Goal: Transaction & Acquisition: Purchase product/service

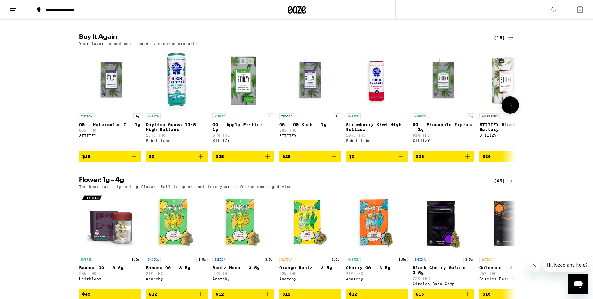
scroll to position [341, 0]
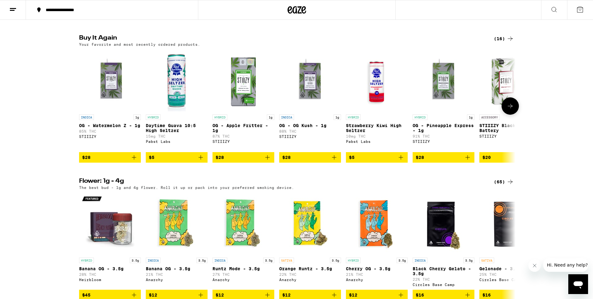
click at [133, 161] on icon "Add to bag" at bounding box center [133, 156] width 7 height 7
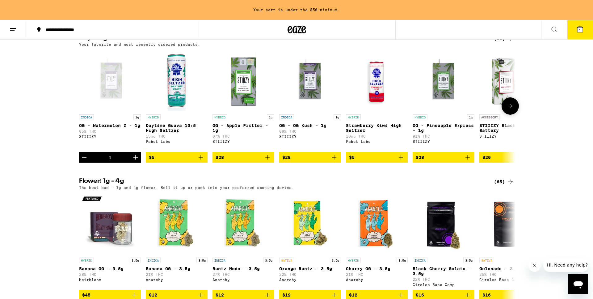
click at [268, 161] on icon "Add to bag" at bounding box center [267, 156] width 7 height 7
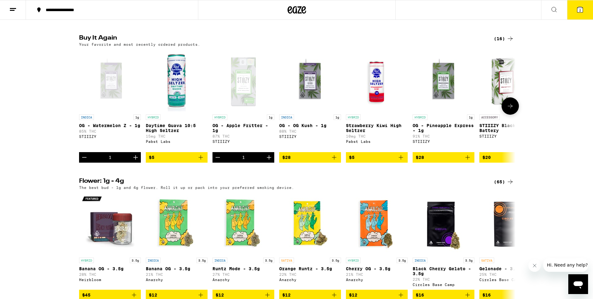
scroll to position [0, 0]
click at [554, 12] on icon at bounding box center [553, 9] width 7 height 7
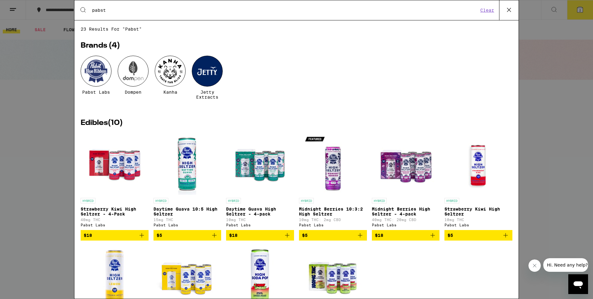
type input "pabst"
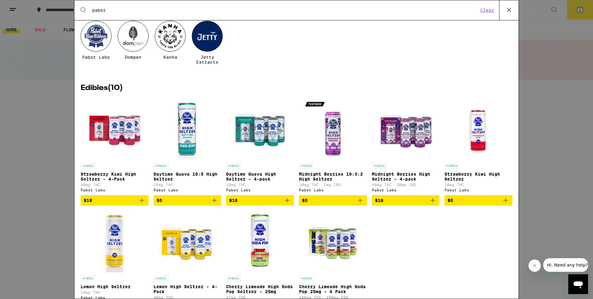
scroll to position [34, 0]
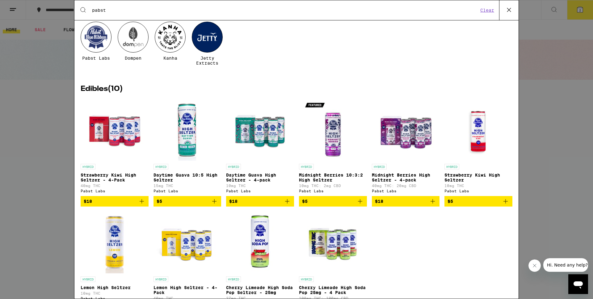
click at [362, 205] on icon "Add to bag" at bounding box center [359, 200] width 7 height 7
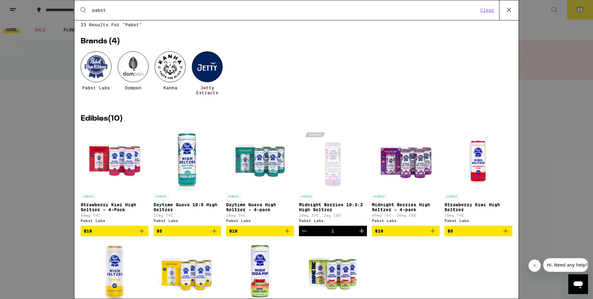
scroll to position [0, 0]
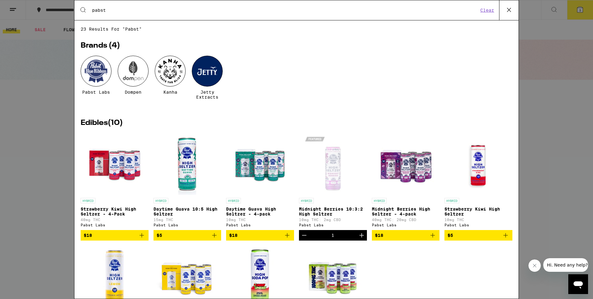
click at [510, 10] on icon at bounding box center [508, 9] width 9 height 9
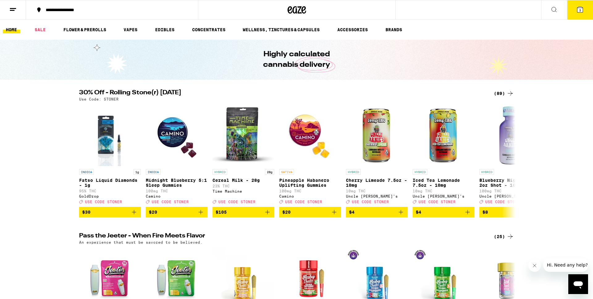
scroll to position [0, 0]
click at [579, 10] on span "3" at bounding box center [580, 10] width 2 height 4
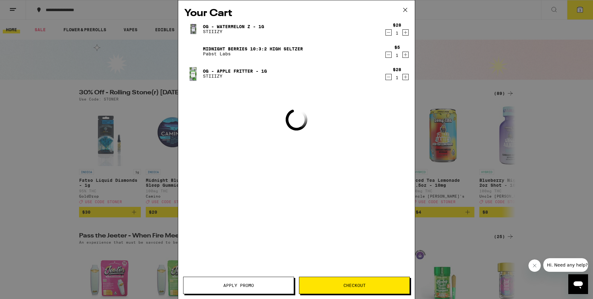
scroll to position [0, 0]
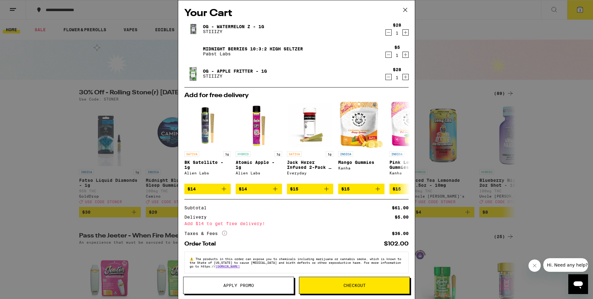
click at [237, 284] on span "Apply Promo" at bounding box center [238, 285] width 31 height 4
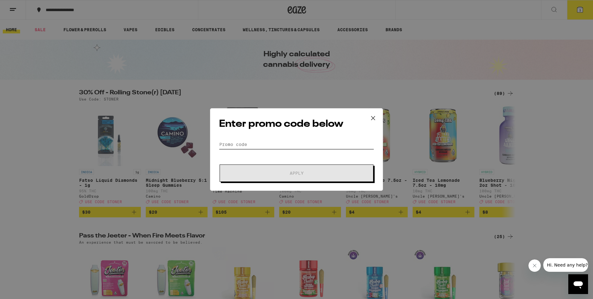
click at [254, 144] on input "Promo Code" at bounding box center [296, 144] width 155 height 9
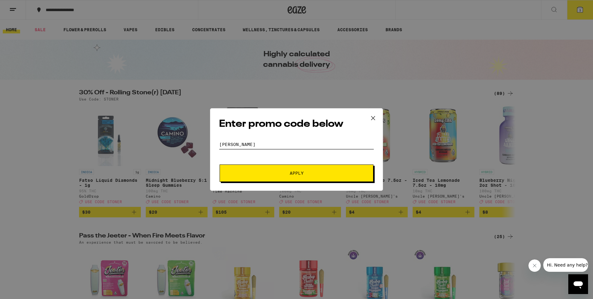
type input "STONER"
click at [294, 172] on span "Apply" at bounding box center [297, 173] width 14 height 4
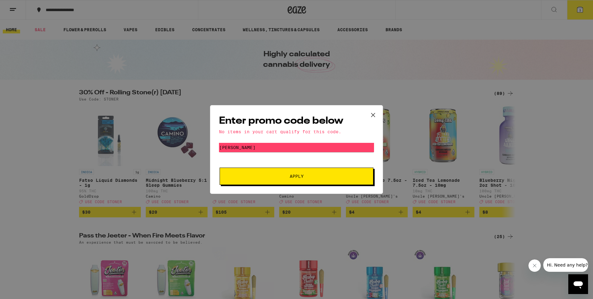
click at [319, 168] on button "Apply" at bounding box center [297, 175] width 154 height 17
click at [371, 114] on icon at bounding box center [372, 114] width 9 height 9
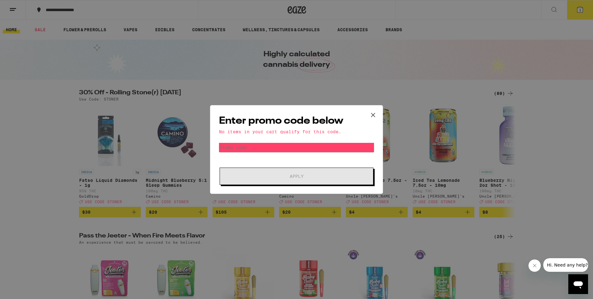
scroll to position [0, 0]
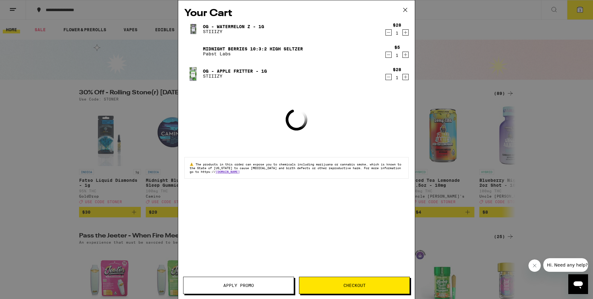
click at [358, 287] on span "Checkout" at bounding box center [354, 285] width 22 height 4
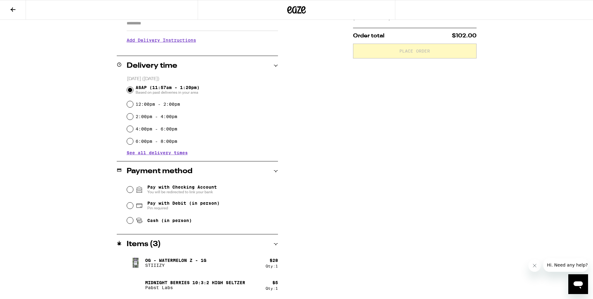
scroll to position [120, 0]
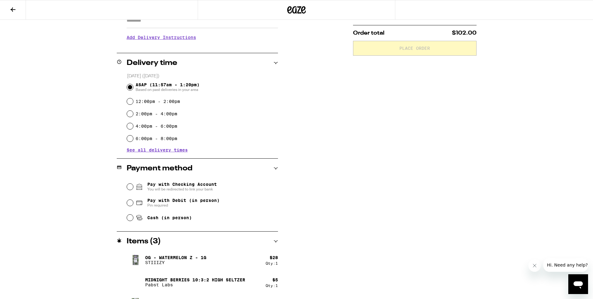
click at [176, 201] on span "Pay with Debit (in person)" at bounding box center [183, 200] width 72 height 5
click at [133, 201] on input "Pay with Debit (in person) Pin required" at bounding box center [130, 202] width 6 height 6
radio input "true"
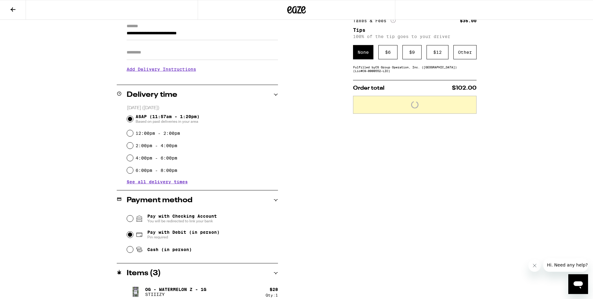
scroll to position [0, 0]
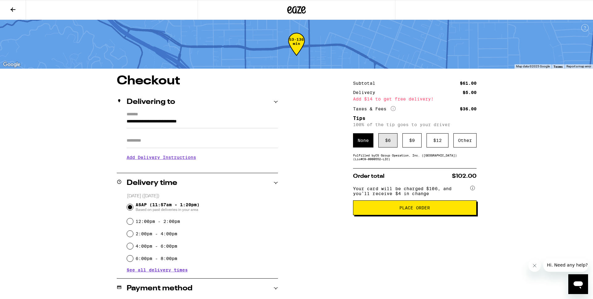
click at [390, 141] on div "$ 6" at bounding box center [387, 140] width 19 height 14
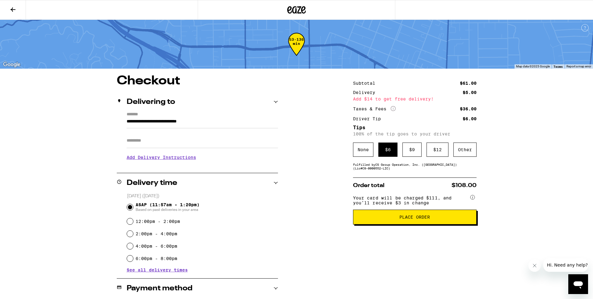
click at [416, 219] on span "Place Order" at bounding box center [414, 217] width 31 height 4
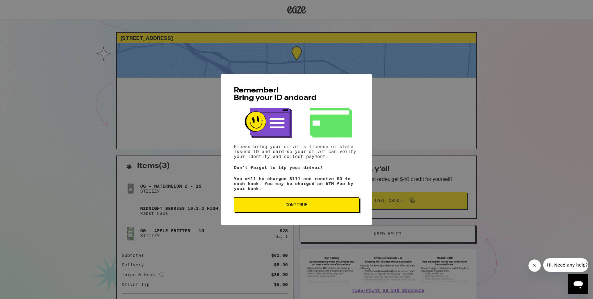
click at [333, 205] on button "Continue" at bounding box center [296, 204] width 125 height 15
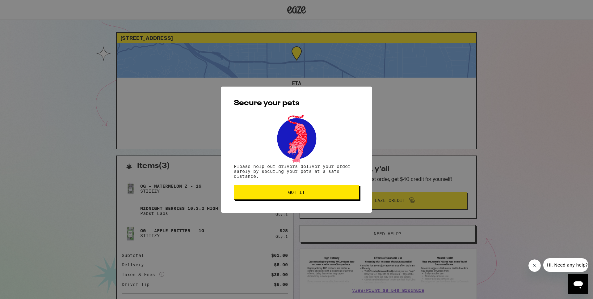
click at [324, 194] on span "Got it" at bounding box center [296, 192] width 115 height 4
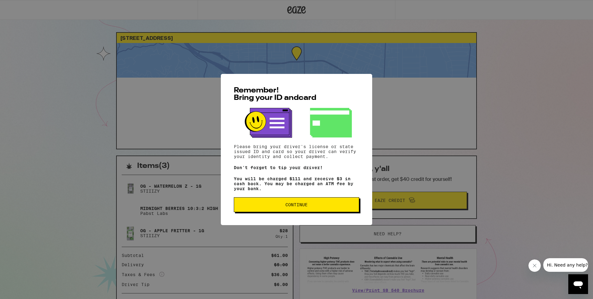
click at [285, 212] on button "Continue" at bounding box center [296, 204] width 125 height 15
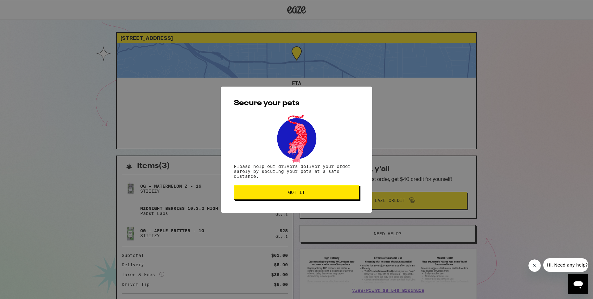
click at [292, 203] on div "Secure your pets Please help our drivers deliver your order safely by securing …" at bounding box center [296, 149] width 151 height 126
click at [291, 197] on button "Got it" at bounding box center [296, 192] width 125 height 15
